Goal: Transaction & Acquisition: Book appointment/travel/reservation

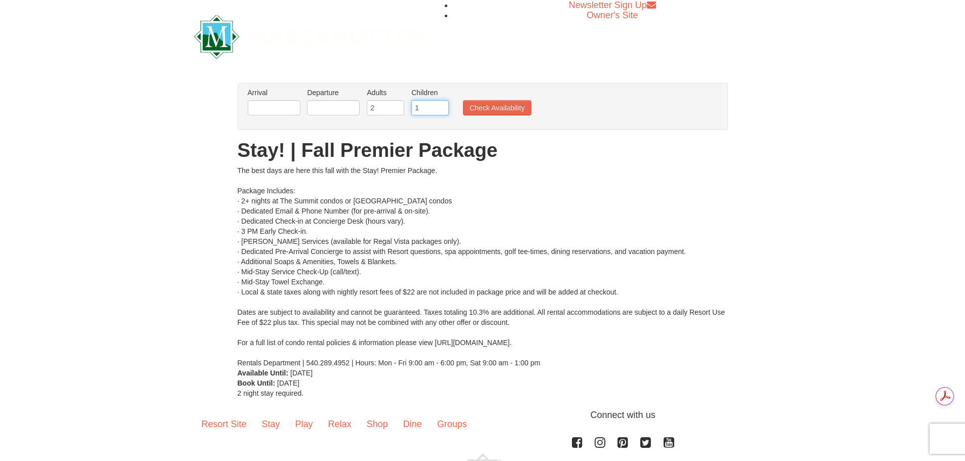
click at [441, 103] on input "1" at bounding box center [429, 107] width 37 height 15
type input "2"
click at [442, 103] on input "2" at bounding box center [429, 107] width 37 height 15
click at [506, 104] on button "Check Availability" at bounding box center [497, 107] width 68 height 15
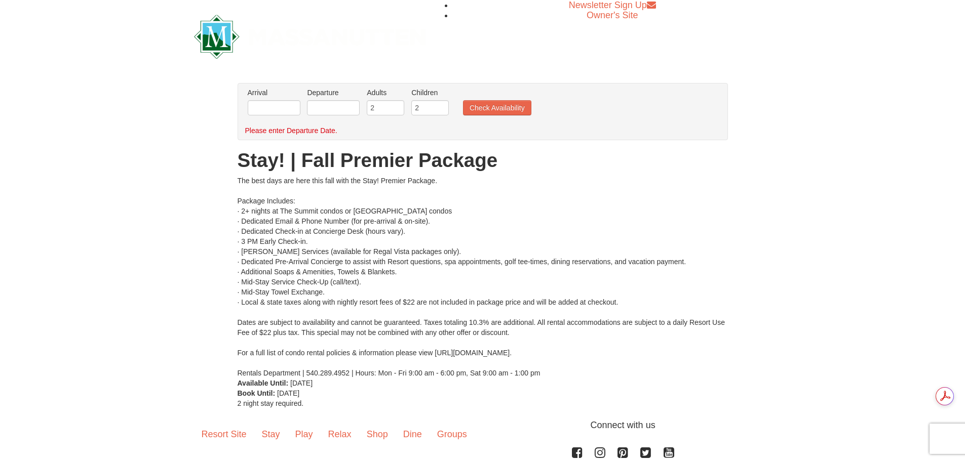
click at [267, 98] on li "Arrival Please format dates MM/DD/YYYY Please format dates MM/DD/YYYY" at bounding box center [274, 104] width 58 height 33
click at [276, 113] on input "text" at bounding box center [274, 107] width 53 height 15
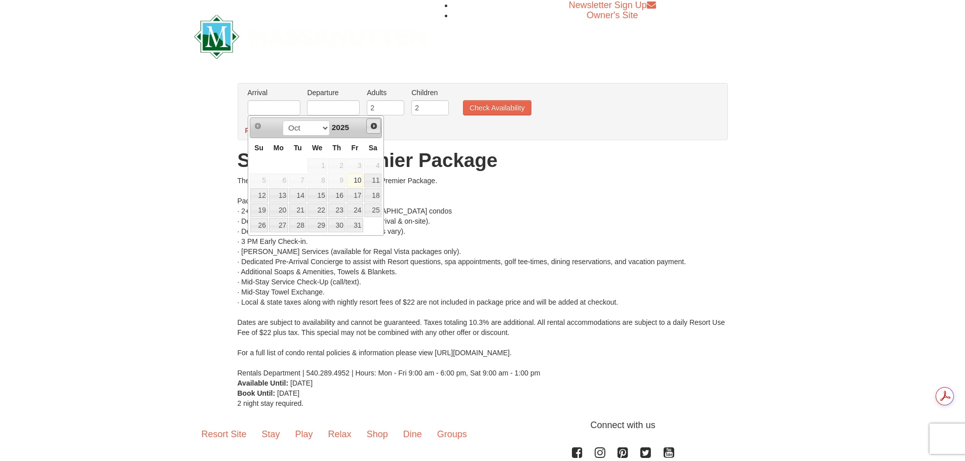
click at [373, 130] on span "Next" at bounding box center [374, 126] width 8 height 8
click at [344, 185] on link "6" at bounding box center [336, 181] width 17 height 14
type input "[DATE]"
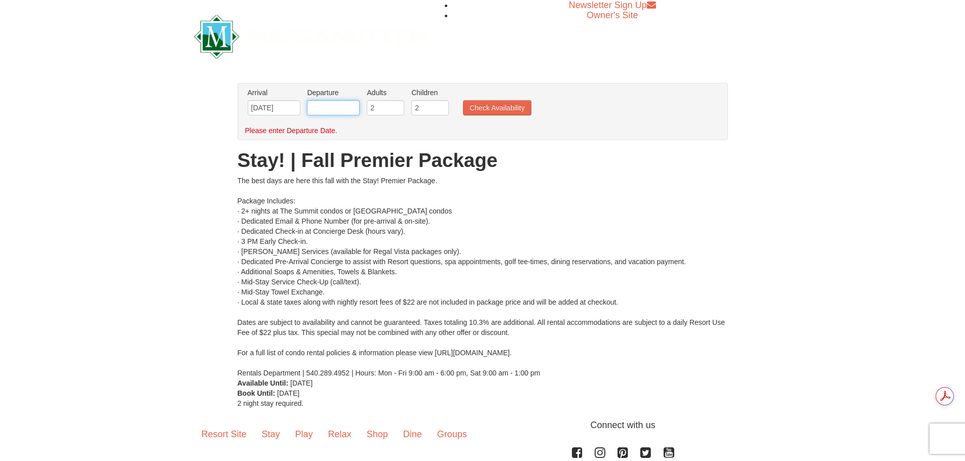
click at [337, 114] on input "text" at bounding box center [333, 107] width 53 height 15
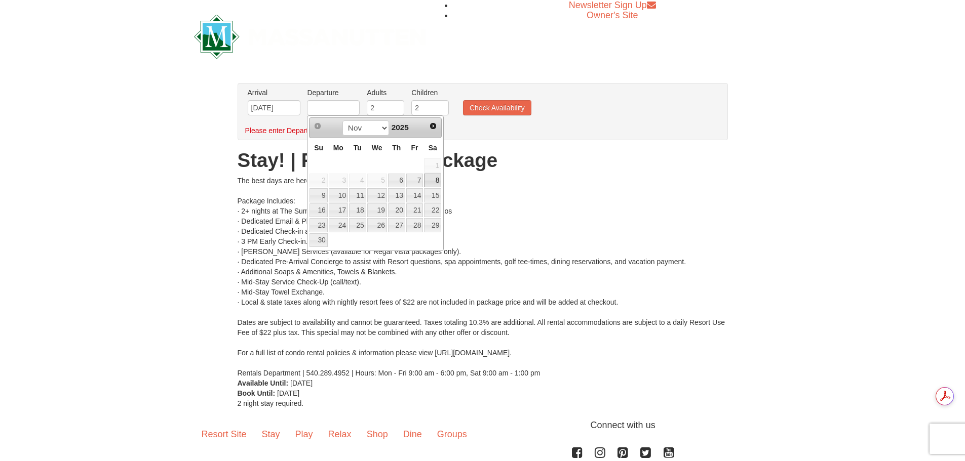
click at [435, 180] on link "8" at bounding box center [432, 181] width 17 height 14
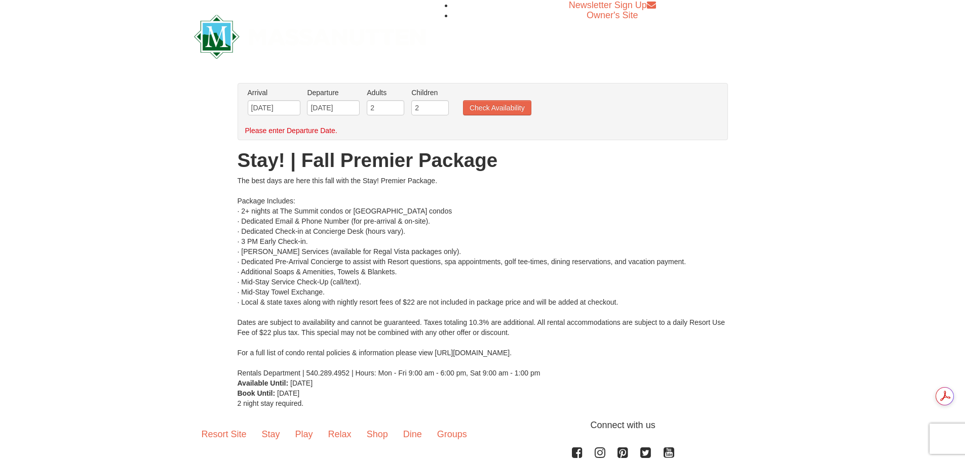
click at [514, 116] on ul "Arrival Please format dates MM/DD/YYYY Please format dates MM/DD/YYYY 11/06/202…" at bounding box center [477, 104] width 464 height 33
click at [337, 110] on input "[DATE]" at bounding box center [333, 107] width 53 height 15
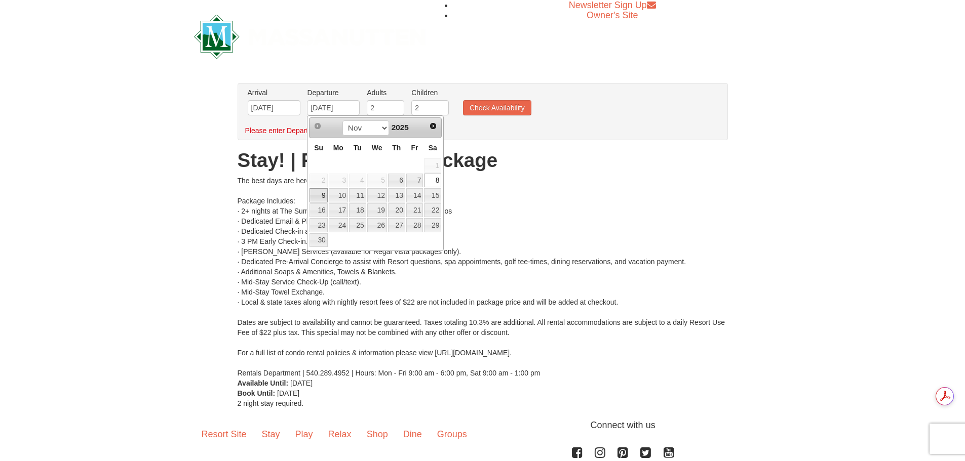
click at [322, 190] on link "9" at bounding box center [318, 195] width 18 height 14
type input "11/09/2025"
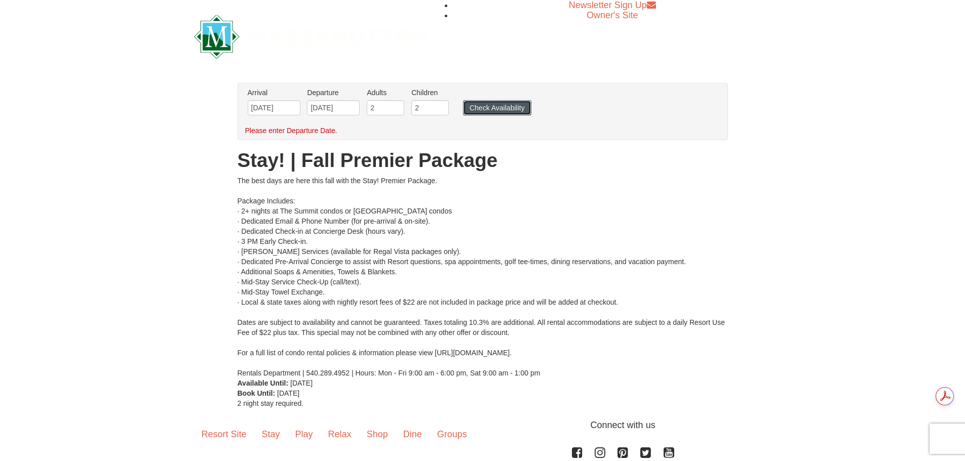
click at [502, 111] on button "Check Availability" at bounding box center [497, 107] width 68 height 15
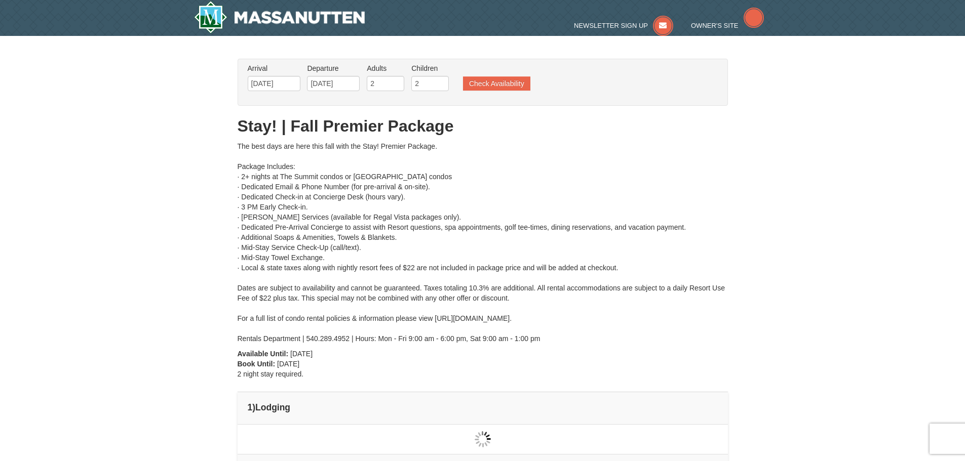
type input "[DATE]"
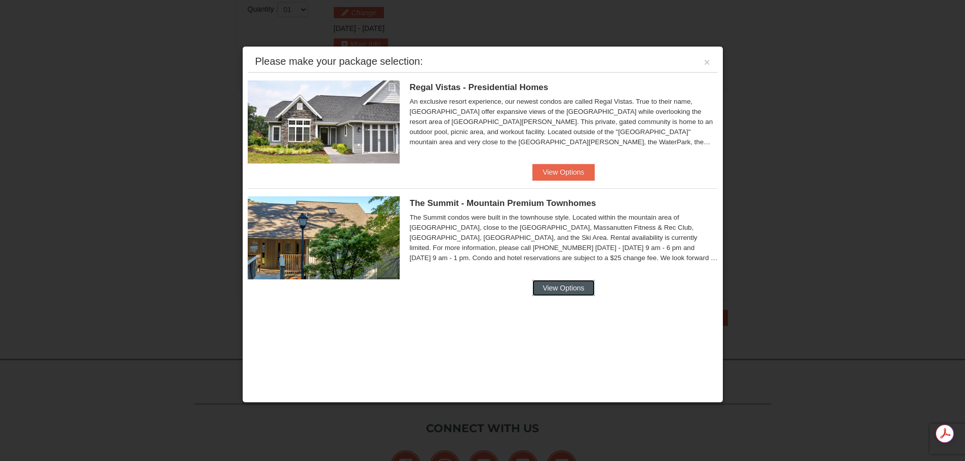
click at [557, 289] on button "View Options" at bounding box center [563, 288] width 62 height 16
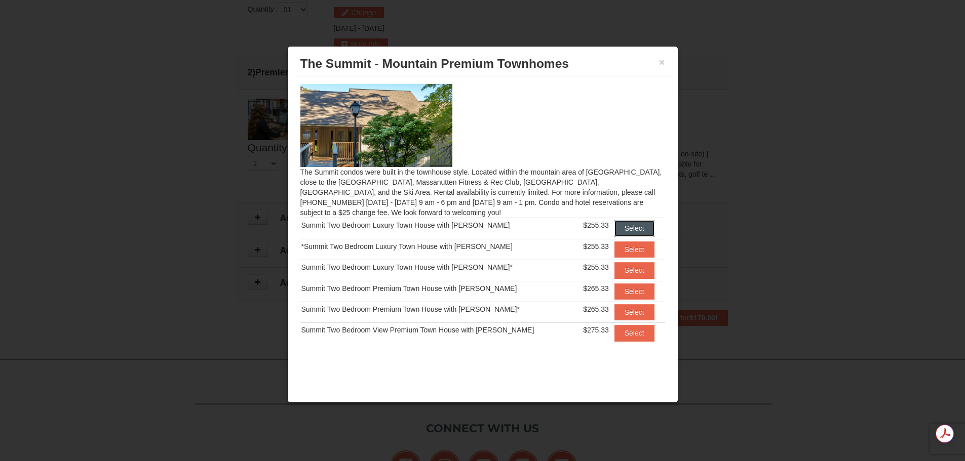
click at [633, 228] on button "Select" at bounding box center [634, 228] width 40 height 16
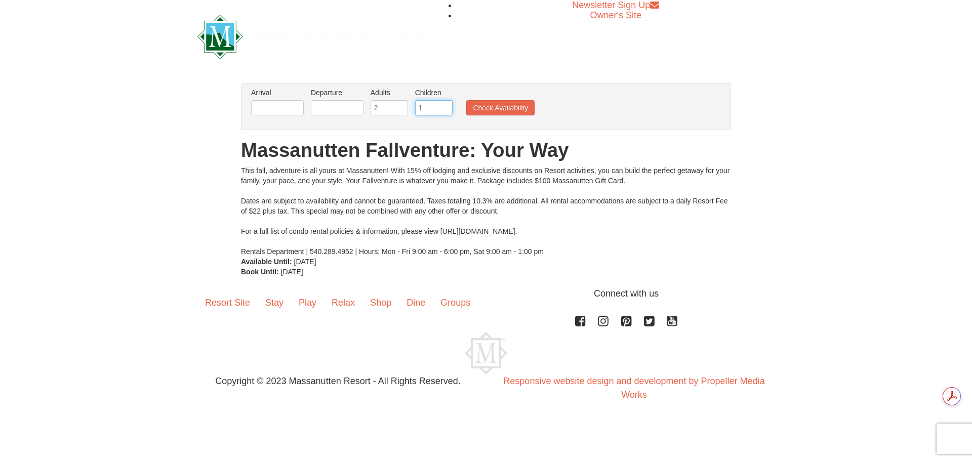
click at [446, 105] on input "1" at bounding box center [433, 107] width 37 height 15
type input "2"
click at [446, 105] on input "2" at bounding box center [433, 107] width 37 height 15
click at [280, 109] on input "text" at bounding box center [277, 107] width 53 height 15
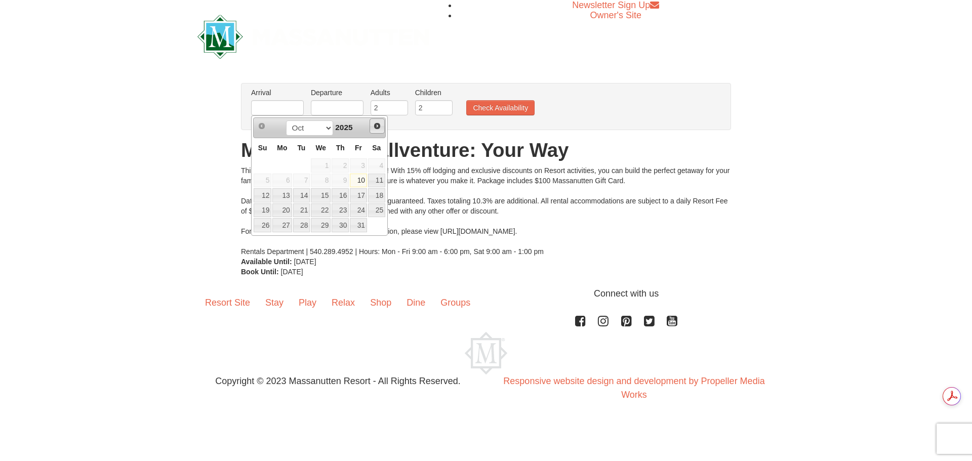
click at [372, 125] on link "Next" at bounding box center [377, 126] width 15 height 15
click at [343, 182] on link "6" at bounding box center [340, 181] width 17 height 14
type input "[DATE]"
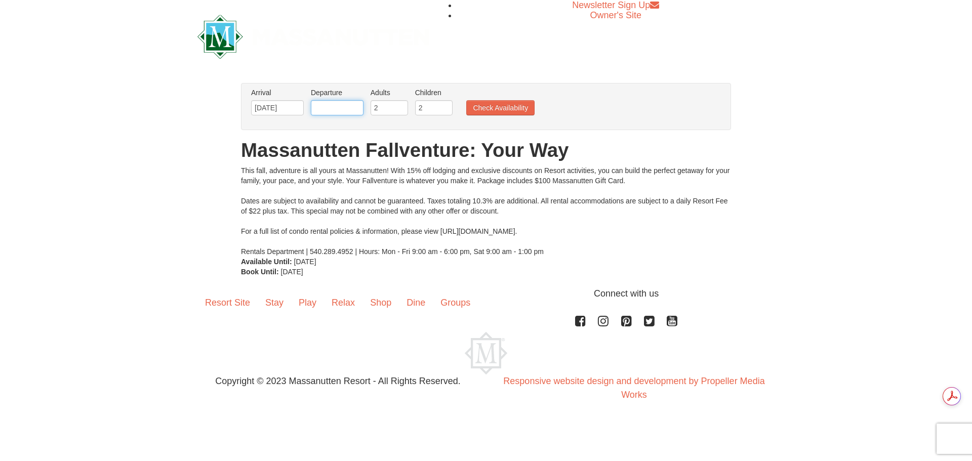
click at [343, 111] on input "text" at bounding box center [337, 107] width 53 height 15
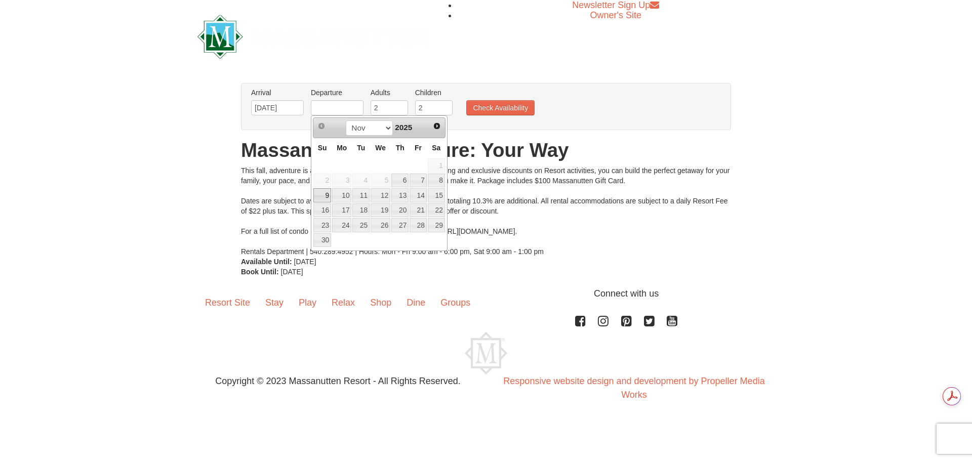
click at [318, 200] on link "9" at bounding box center [323, 195] width 18 height 14
type input "11/09/2025"
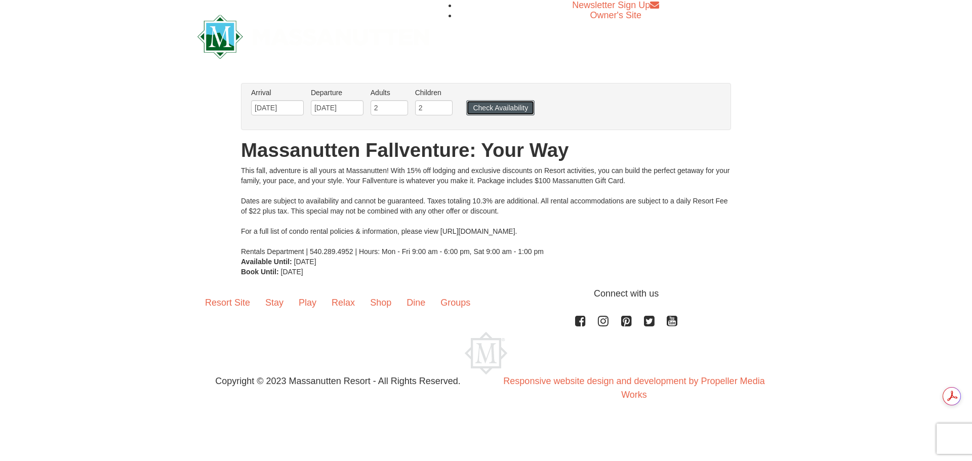
click at [490, 106] on button "Check Availability" at bounding box center [500, 107] width 68 height 15
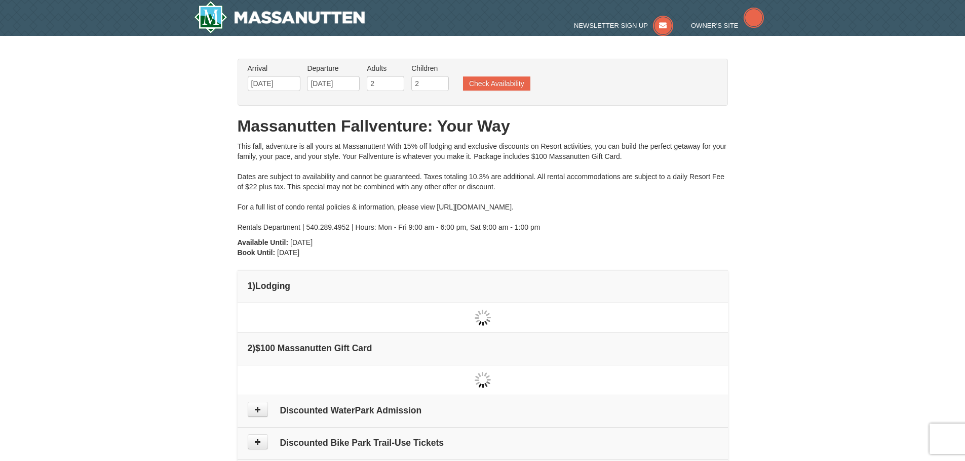
type input "[DATE]"
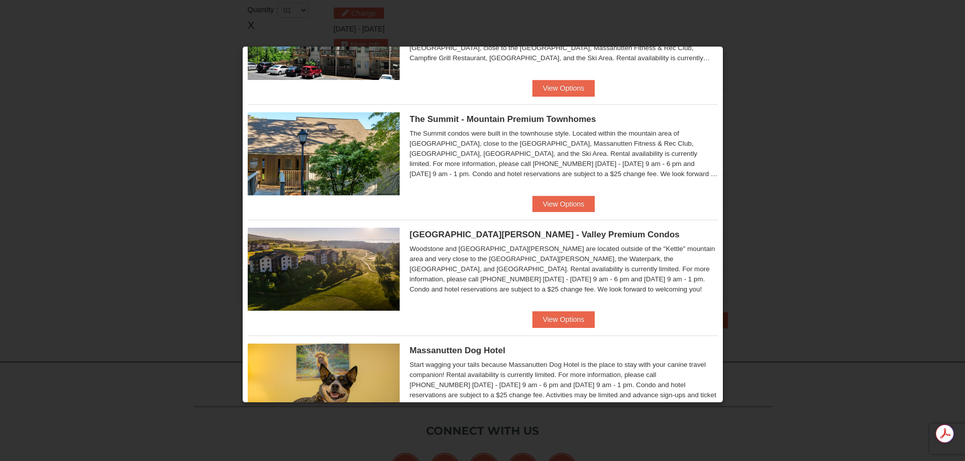
scroll to position [456, 0]
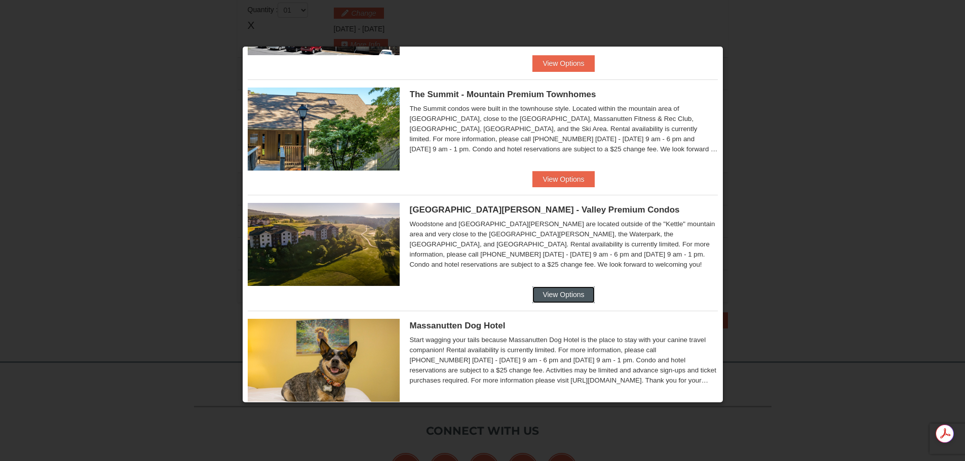
click at [553, 293] on button "View Options" at bounding box center [563, 295] width 62 height 16
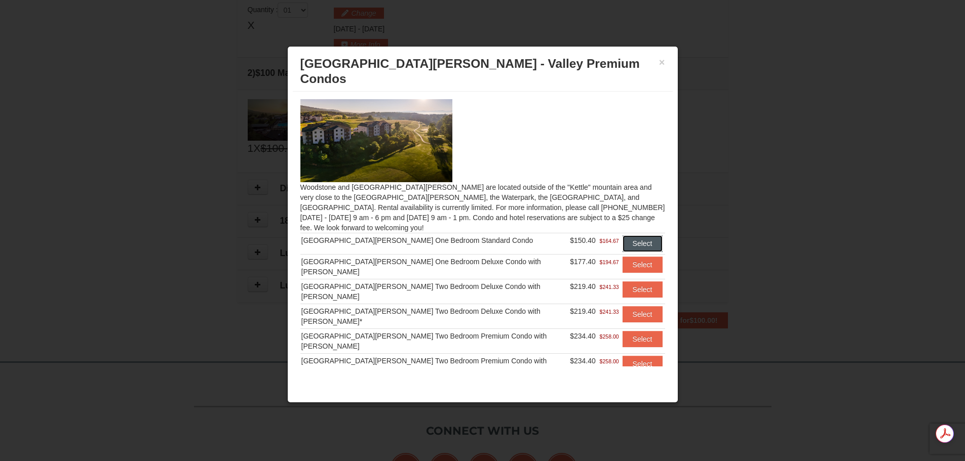
click at [627, 236] on button "Select" at bounding box center [642, 244] width 40 height 16
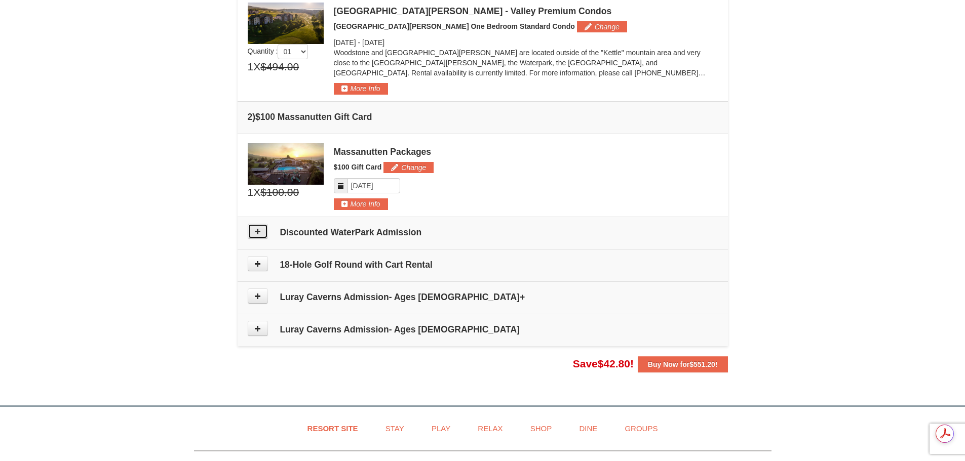
click at [258, 233] on icon at bounding box center [257, 231] width 7 height 7
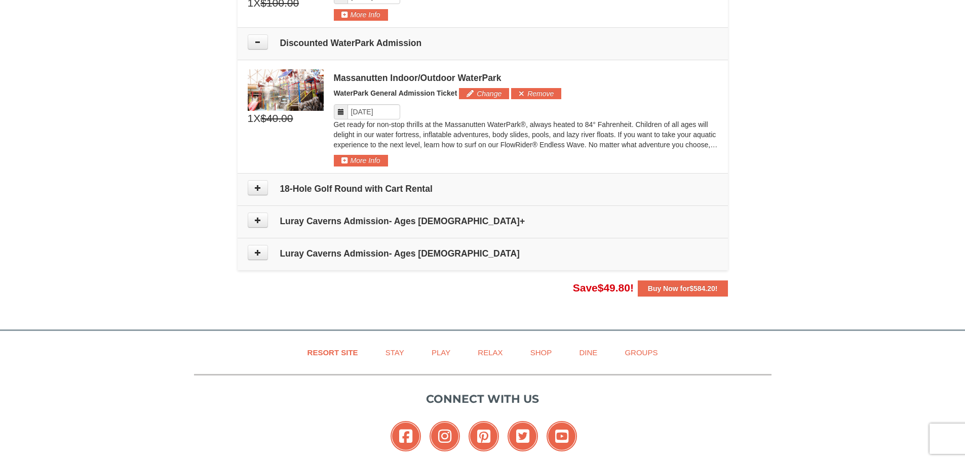
scroll to position [476, 0]
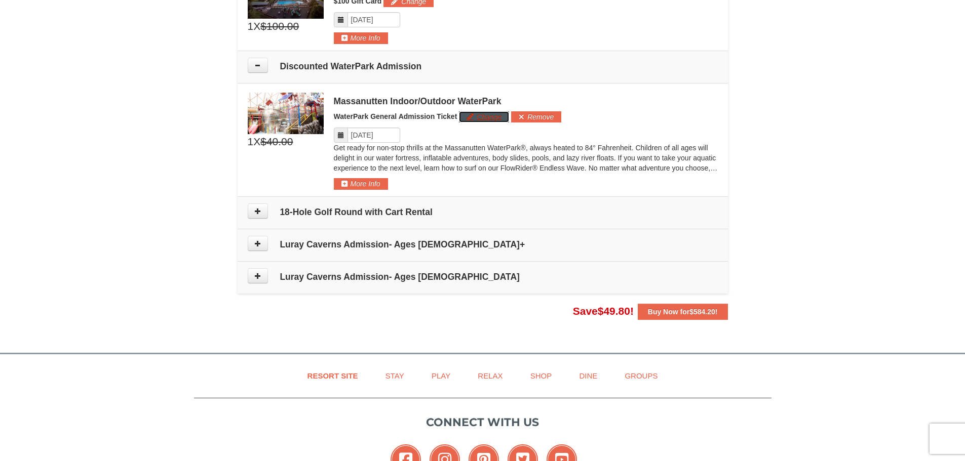
click at [474, 115] on button "Change" at bounding box center [484, 116] width 50 height 11
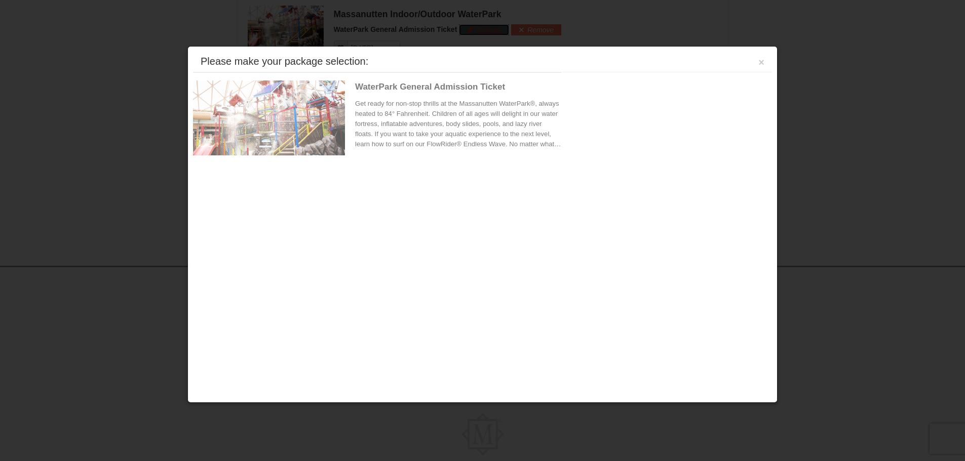
scroll to position [568, 0]
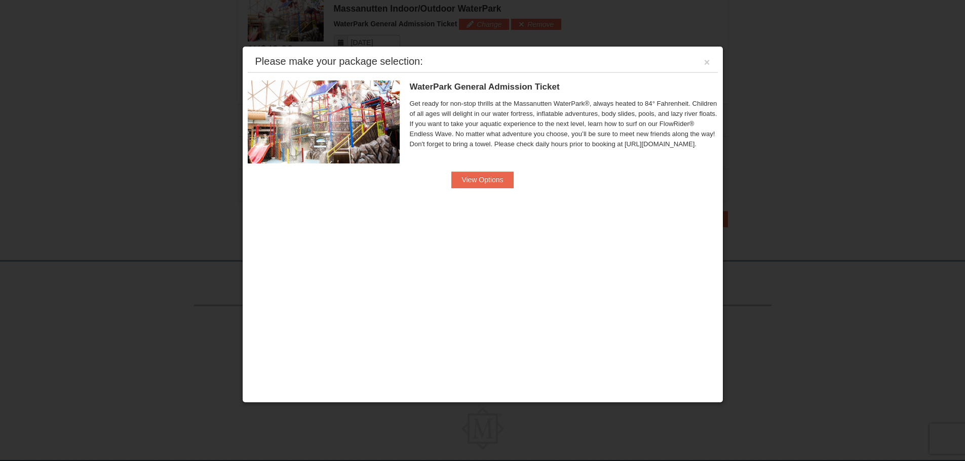
click at [710, 56] on div "Please make your package selection: ×" at bounding box center [483, 62] width 470 height 21
click at [710, 61] on button "×" at bounding box center [707, 62] width 6 height 10
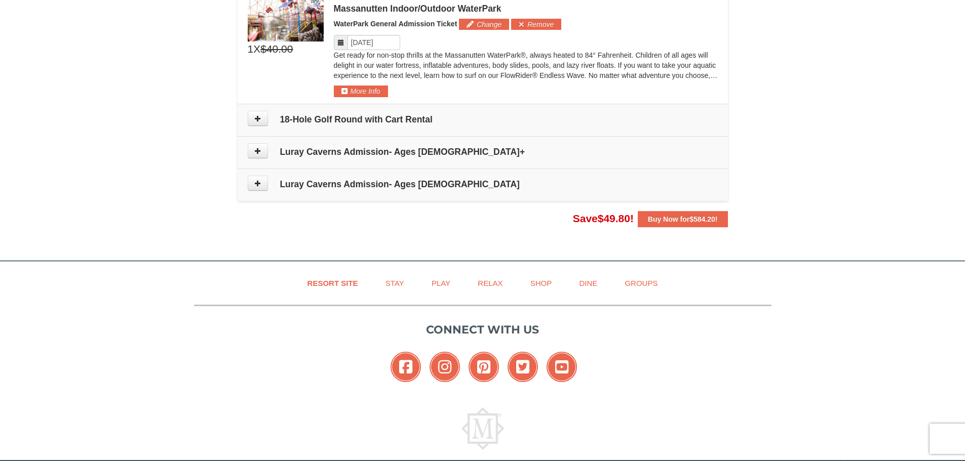
click at [330, 161] on td "Luray Caverns Admission- Ages [DEMOGRAPHIC_DATA]+" at bounding box center [483, 152] width 490 height 32
click at [253, 153] on button at bounding box center [258, 150] width 20 height 15
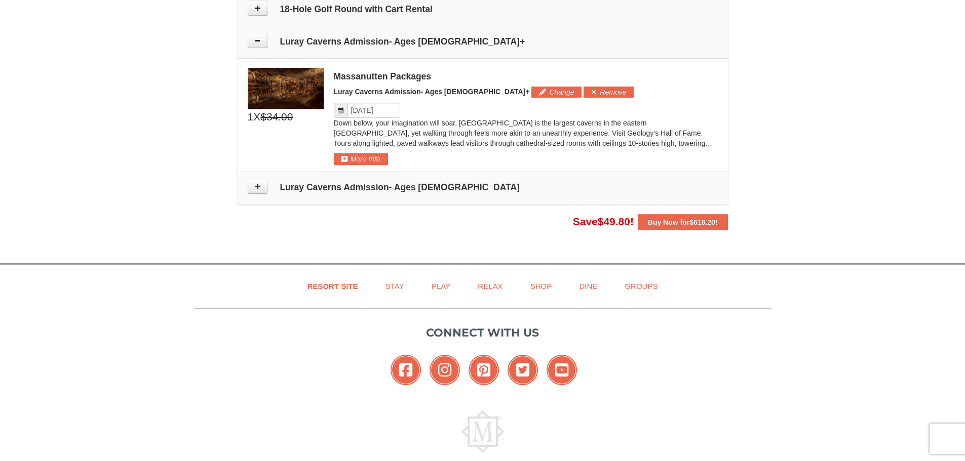
scroll to position [654, 0]
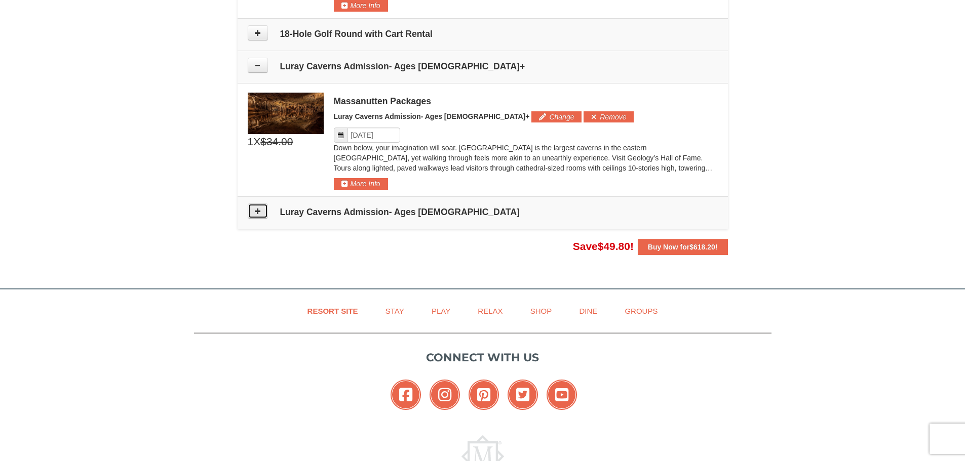
click at [253, 211] on button at bounding box center [258, 211] width 20 height 15
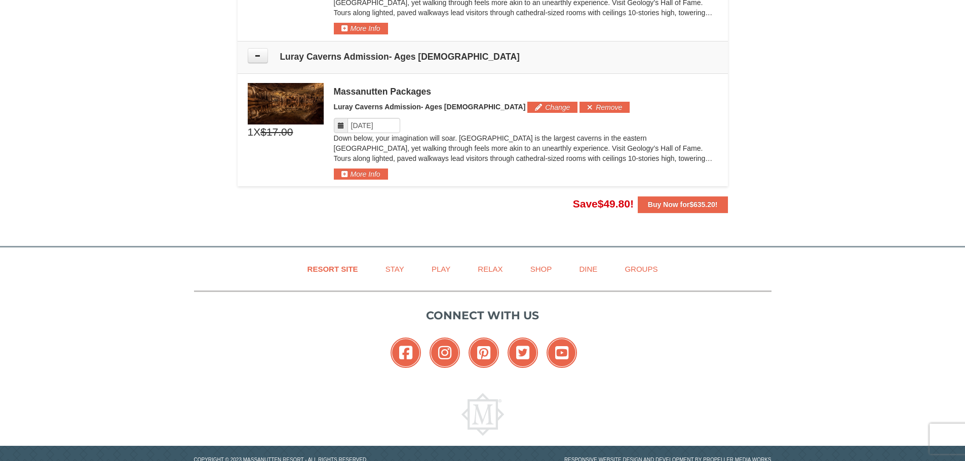
scroll to position [787, 0]
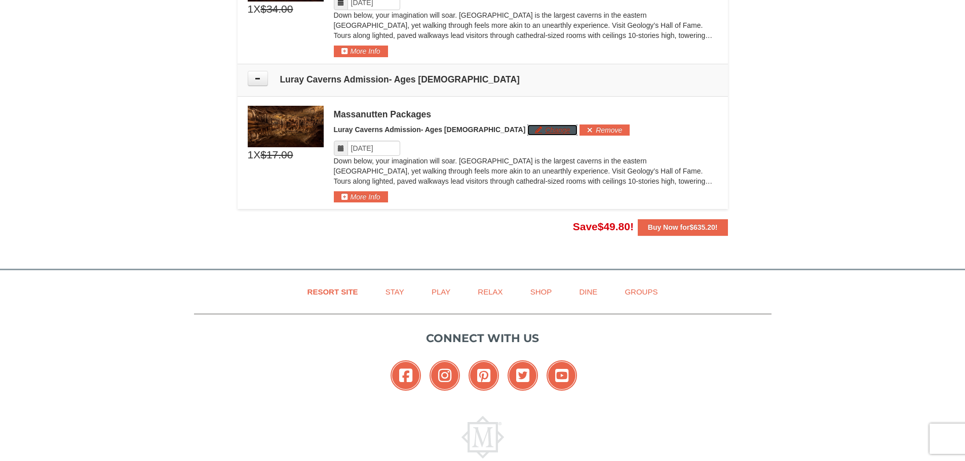
click at [527, 134] on button "Change" at bounding box center [552, 130] width 50 height 11
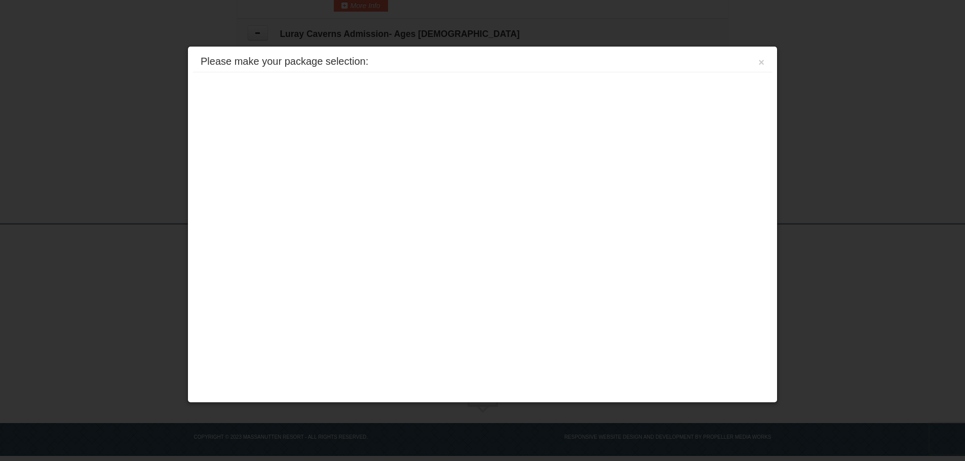
scroll to position [837, 0]
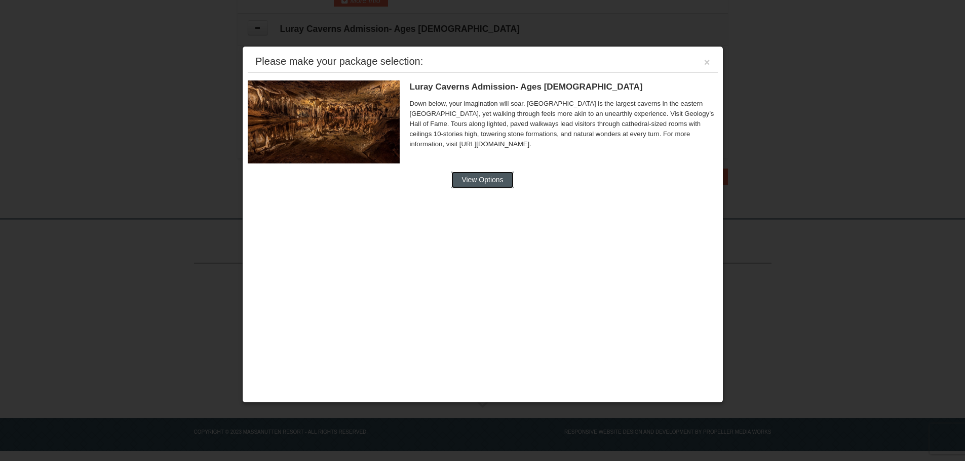
click at [492, 181] on button "View Options" at bounding box center [482, 180] width 62 height 16
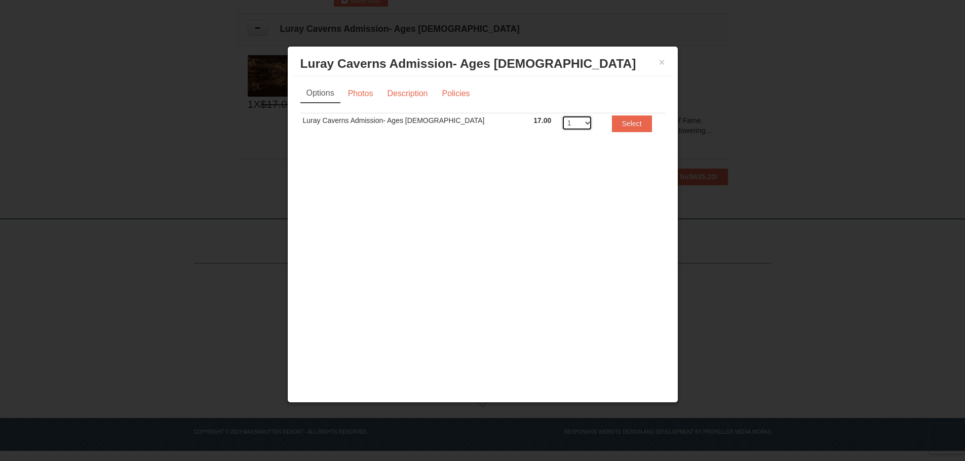
click at [562, 126] on select "1 2 3 4 5 6 7 8 9 10 11 12 13 14 15 16 17 18 19 20" at bounding box center [577, 122] width 30 height 15
click at [562, 115] on select "1 2 3 4 5 6 7 8 9 10 11 12 13 14 15 16 17 18 19 20" at bounding box center [577, 122] width 30 height 15
click at [661, 58] on button "×" at bounding box center [662, 62] width 6 height 10
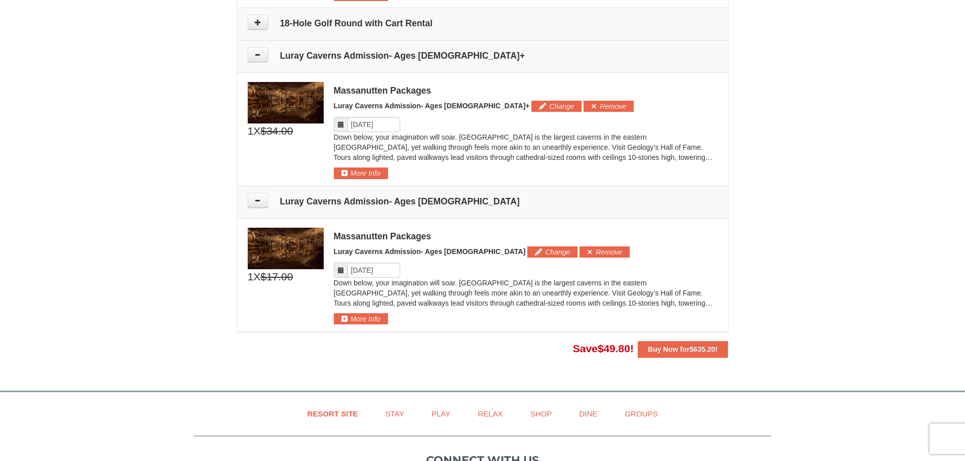
scroll to position [635, 0]
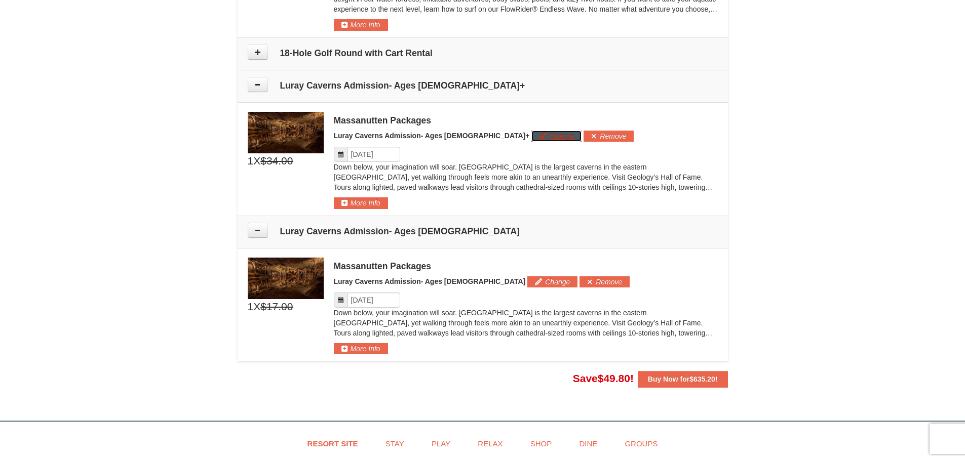
click at [531, 136] on button "Change" at bounding box center [556, 136] width 50 height 11
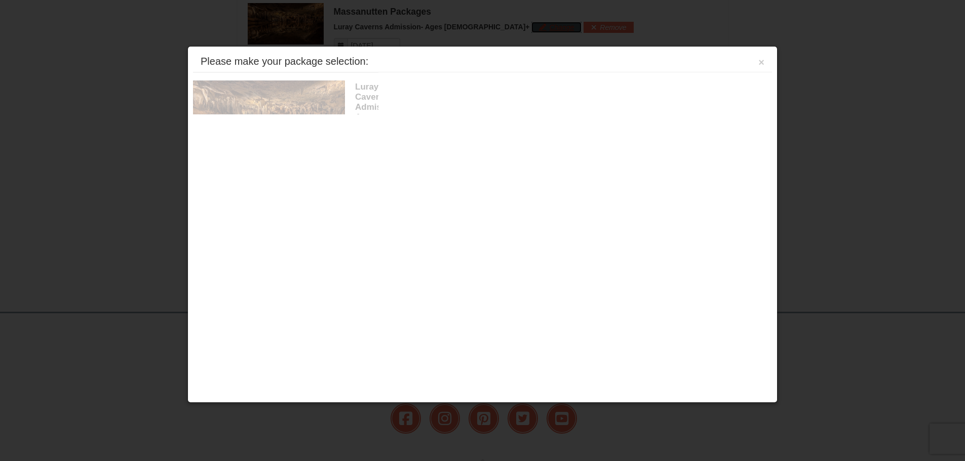
scroll to position [747, 0]
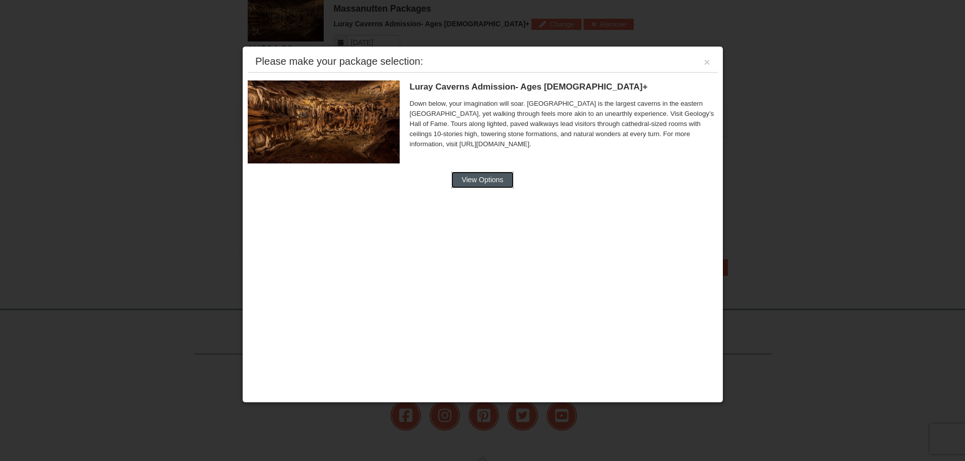
click at [471, 185] on button "View Options" at bounding box center [482, 180] width 62 height 16
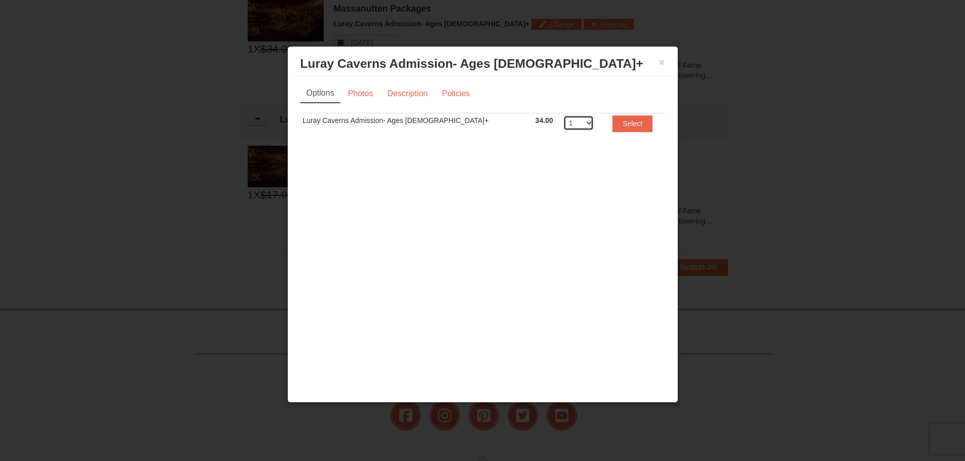
click at [563, 125] on select "1 2 3 4 5 6 7 8 9 10 11 12 13 14 15 16 17 18 19 20" at bounding box center [578, 122] width 30 height 15
select select "2"
click at [563, 115] on select "1 2 3 4 5 6 7 8 9 10 11 12 13 14 15 16 17 18 19 20" at bounding box center [578, 122] width 30 height 15
click at [612, 123] on button "Select" at bounding box center [632, 123] width 40 height 16
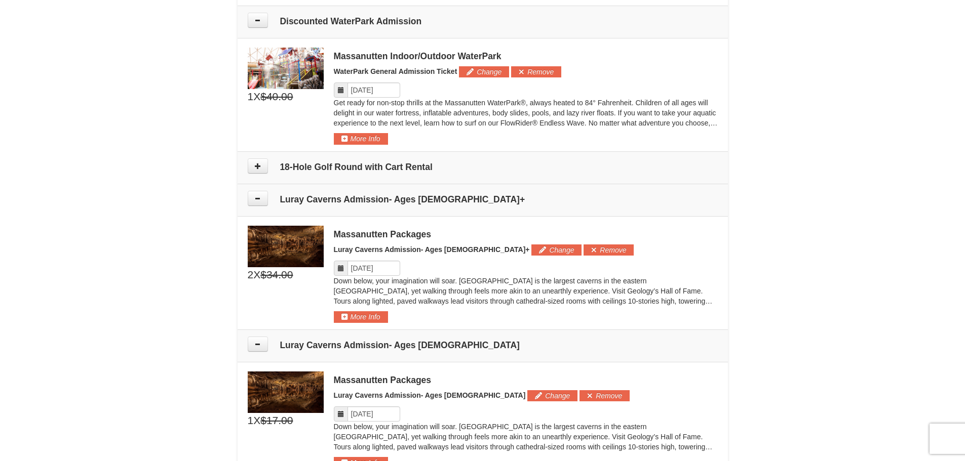
scroll to position [493, 0]
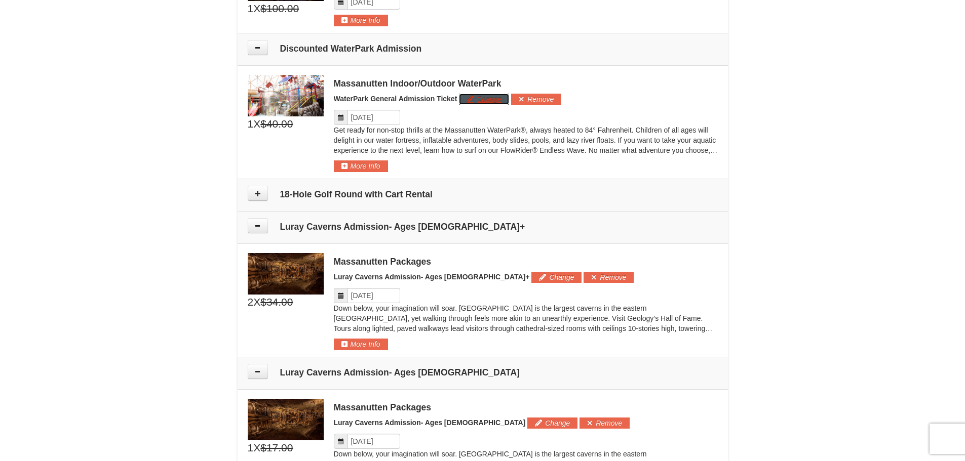
click at [472, 102] on button "Change" at bounding box center [484, 99] width 50 height 11
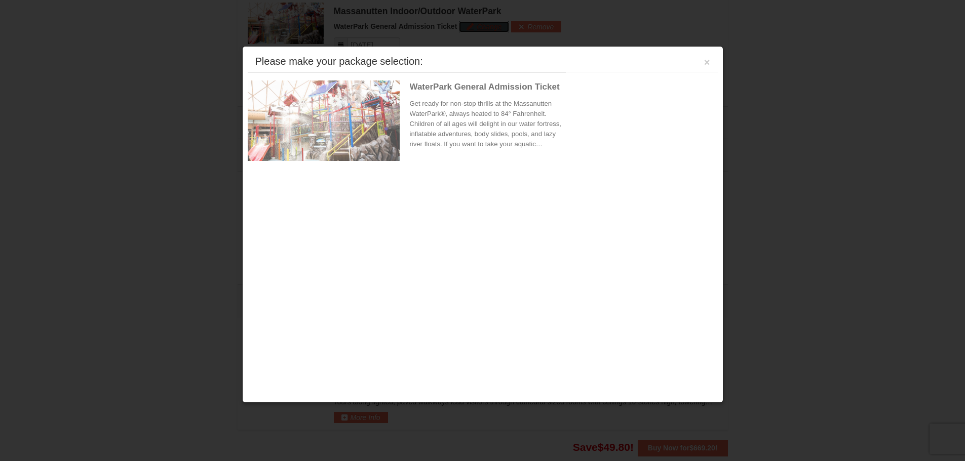
scroll to position [568, 0]
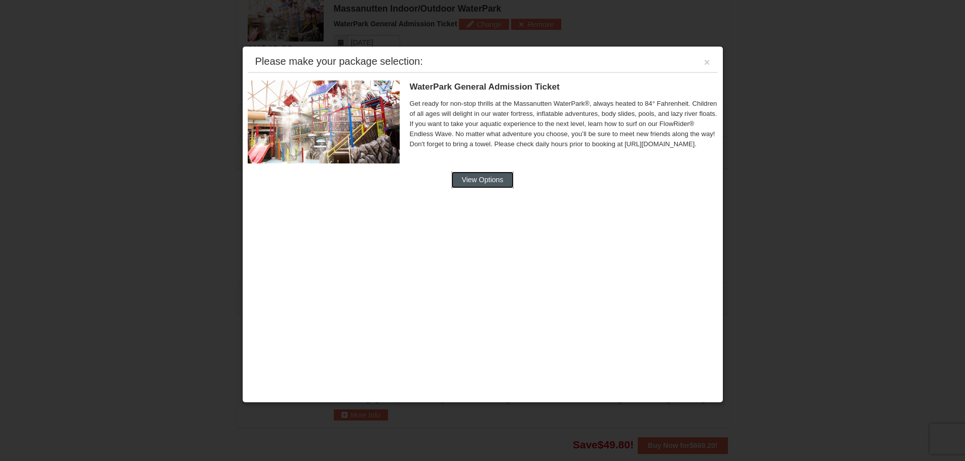
click at [461, 177] on button "View Options" at bounding box center [482, 180] width 62 height 16
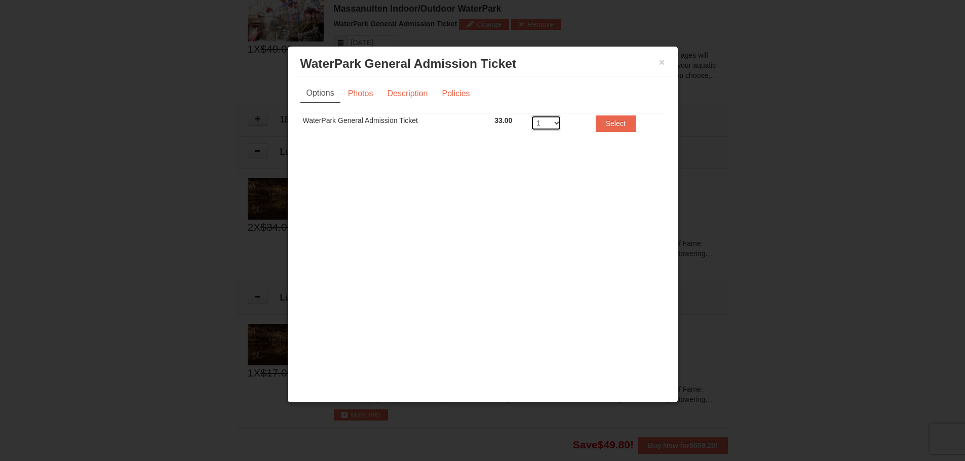
click at [553, 120] on select "1 2 3 4 5 6 7 8" at bounding box center [546, 122] width 30 height 15
select select "4"
click at [531, 115] on select "1 2 3 4 5 6 7 8" at bounding box center [546, 122] width 30 height 15
click at [609, 121] on button "Select" at bounding box center [616, 123] width 40 height 16
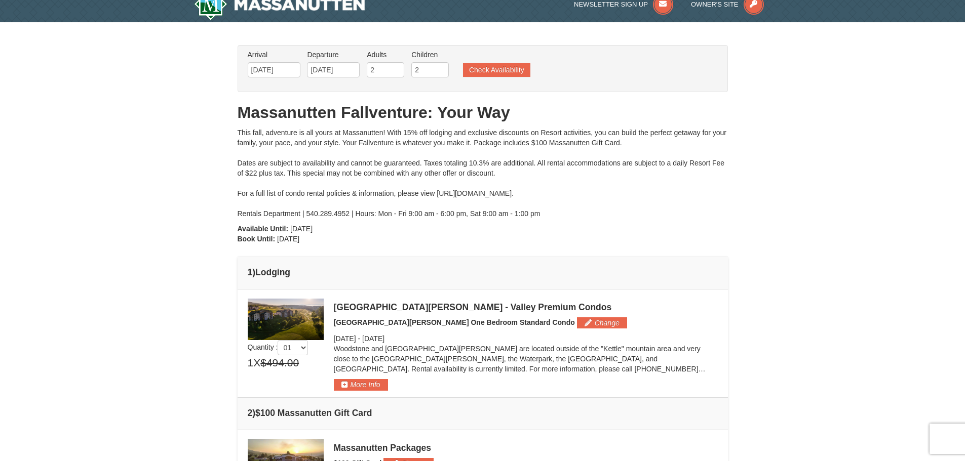
scroll to position [0, 0]
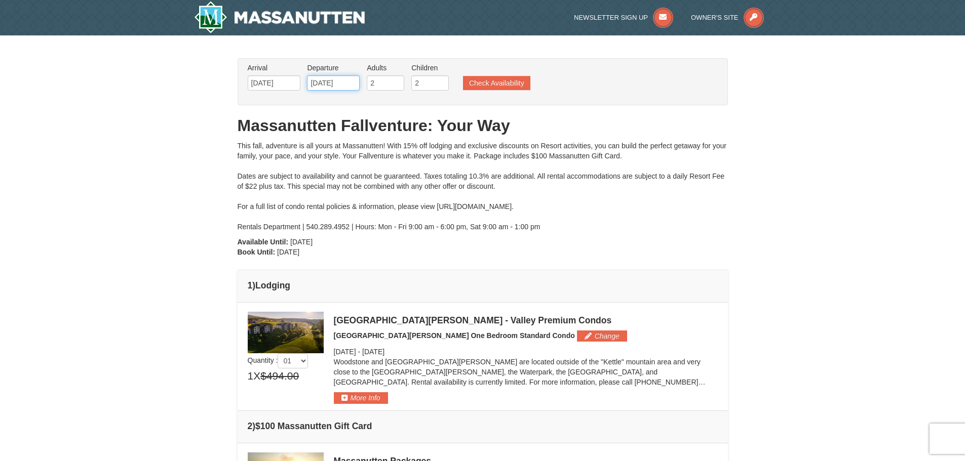
click at [333, 84] on input "11/09/2025" at bounding box center [333, 82] width 53 height 15
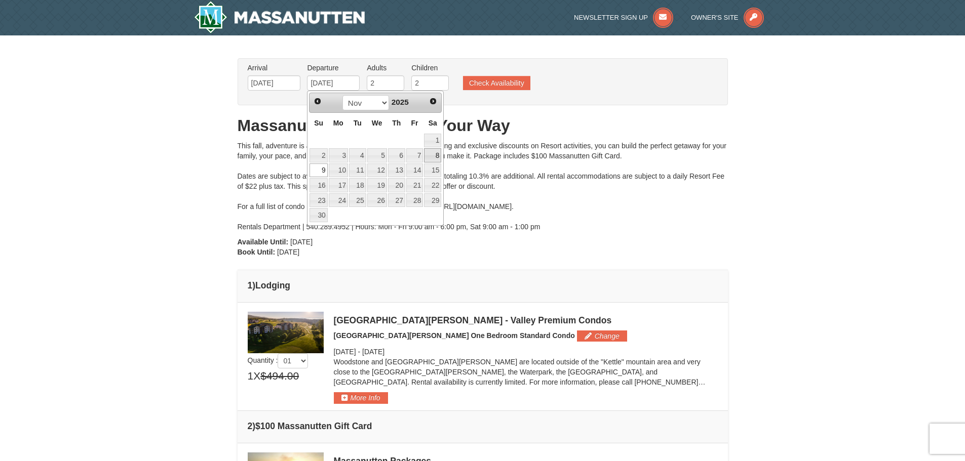
click at [426, 160] on link "8" at bounding box center [432, 155] width 17 height 14
type input "[DATE]"
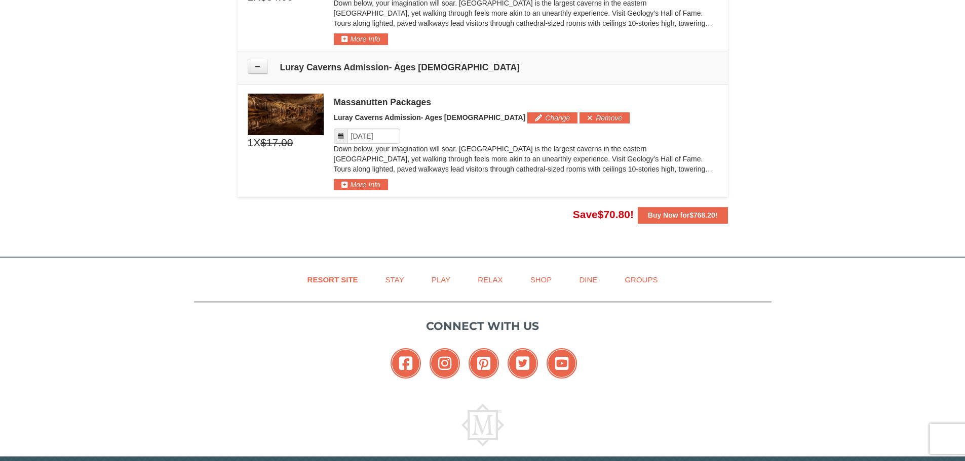
scroll to position [810, 0]
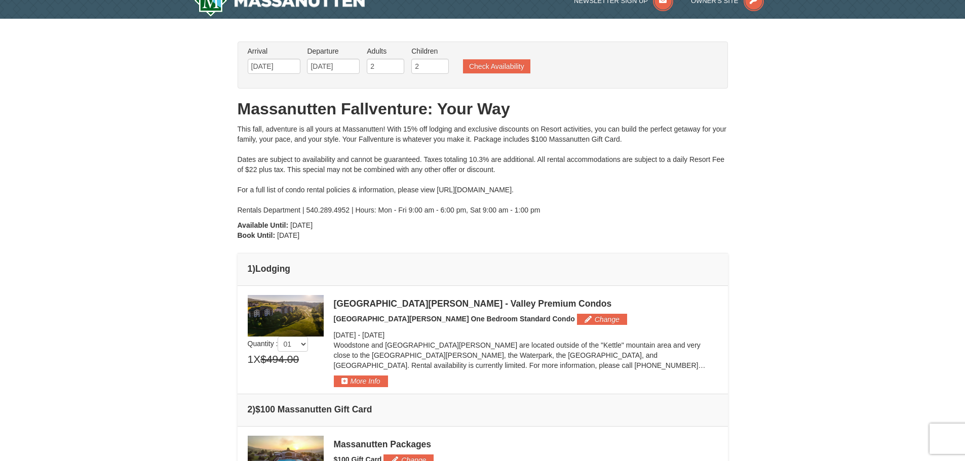
scroll to position [0, 0]
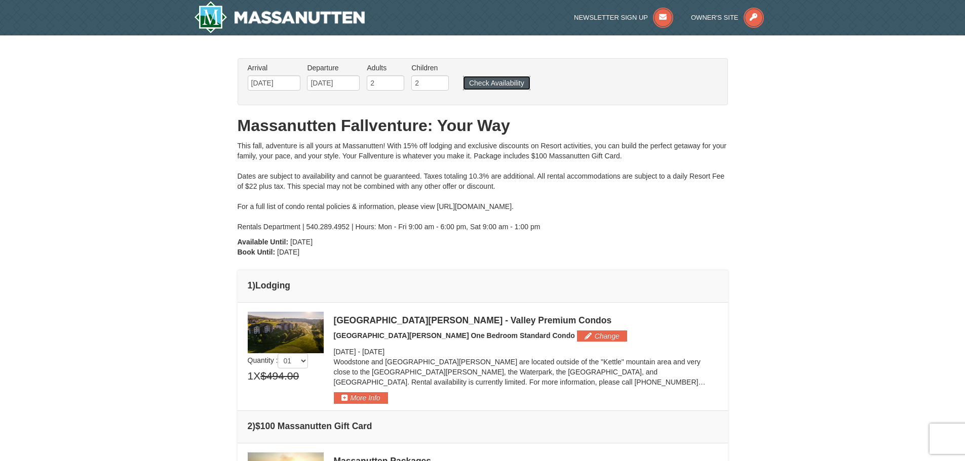
click at [487, 81] on button "Check Availability" at bounding box center [496, 83] width 67 height 14
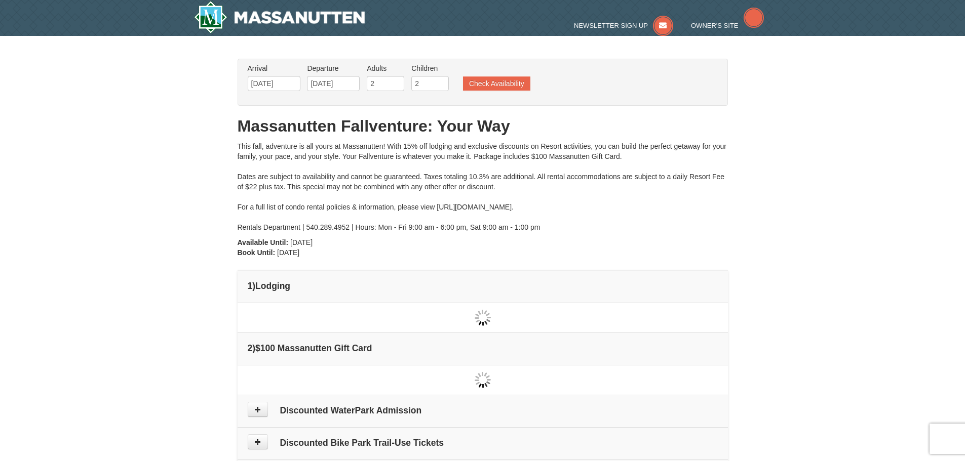
type input "[DATE]"
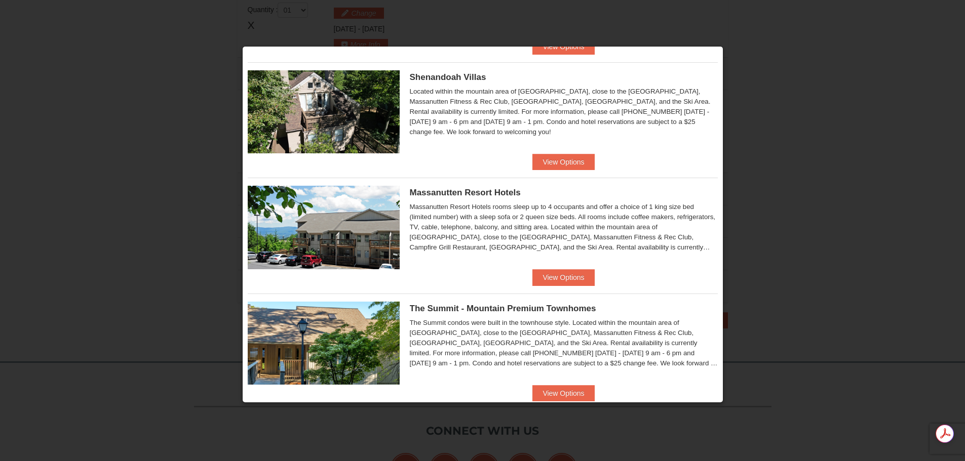
scroll to position [191, 0]
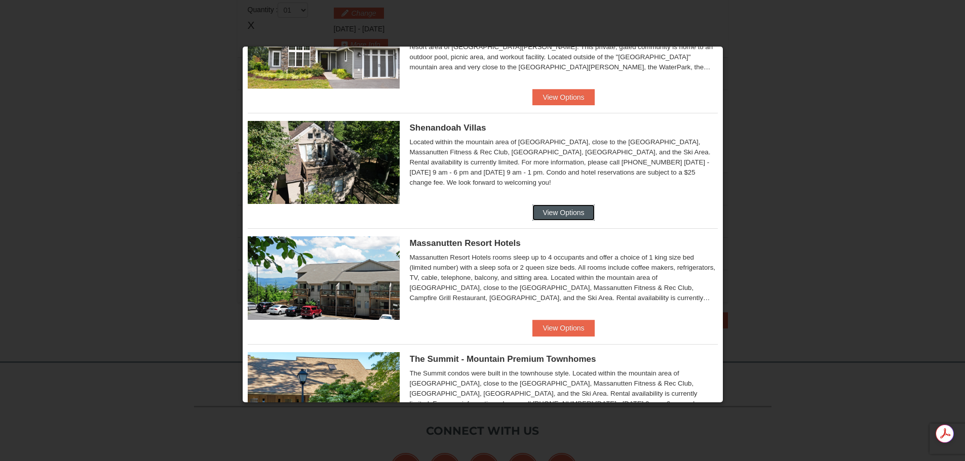
click at [559, 213] on button "View Options" at bounding box center [563, 213] width 62 height 16
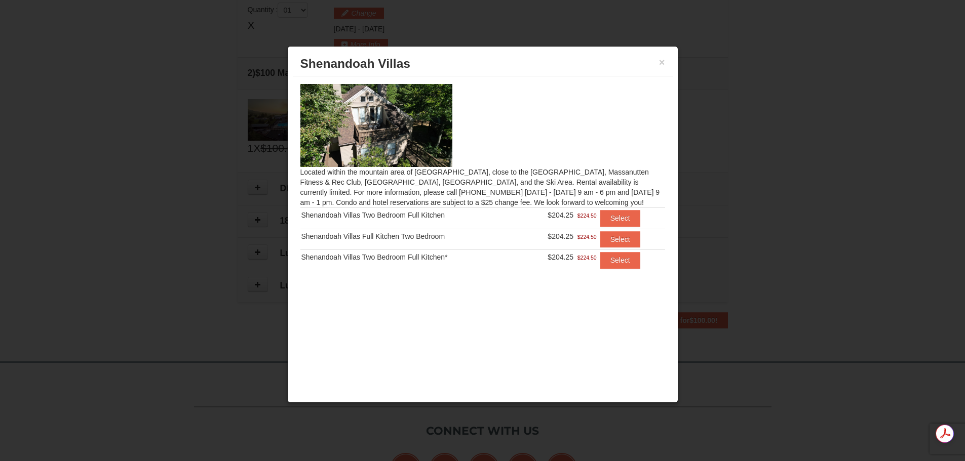
click at [658, 62] on h3 "Shenandoah Villas" at bounding box center [482, 63] width 365 height 15
drag, startPoint x: 660, startPoint y: 65, endPoint x: 651, endPoint y: 72, distance: 11.7
click at [660, 66] on button "×" at bounding box center [662, 62] width 6 height 10
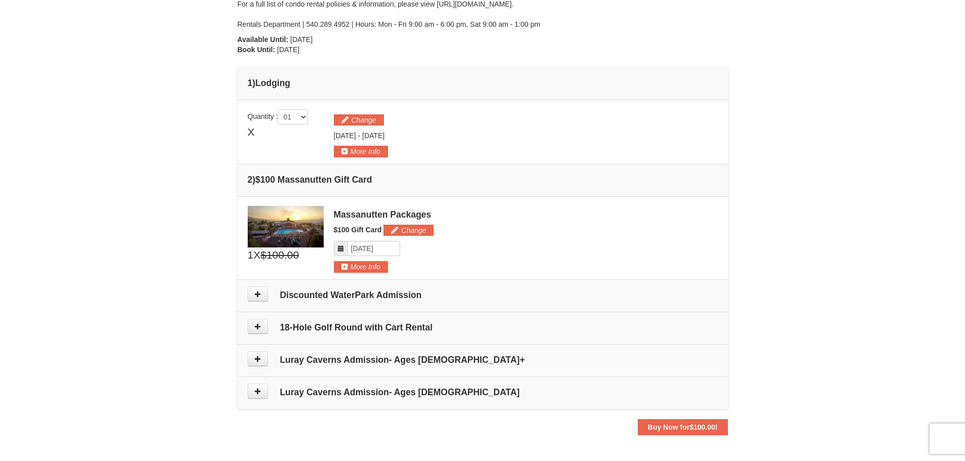
scroll to position [0, 0]
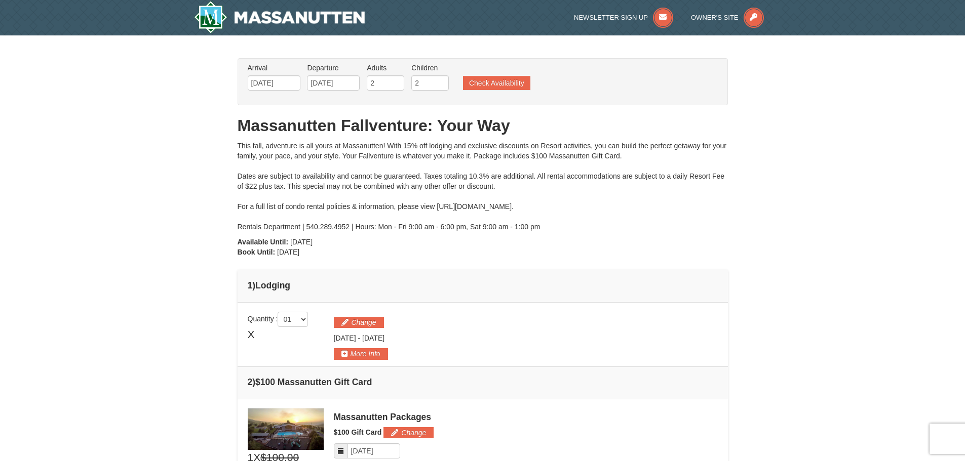
click at [439, 190] on div "This fall, adventure is all yours at Massanutten! With 15% off lodging and excl…" at bounding box center [483, 186] width 490 height 91
